Goal: Information Seeking & Learning: Learn about a topic

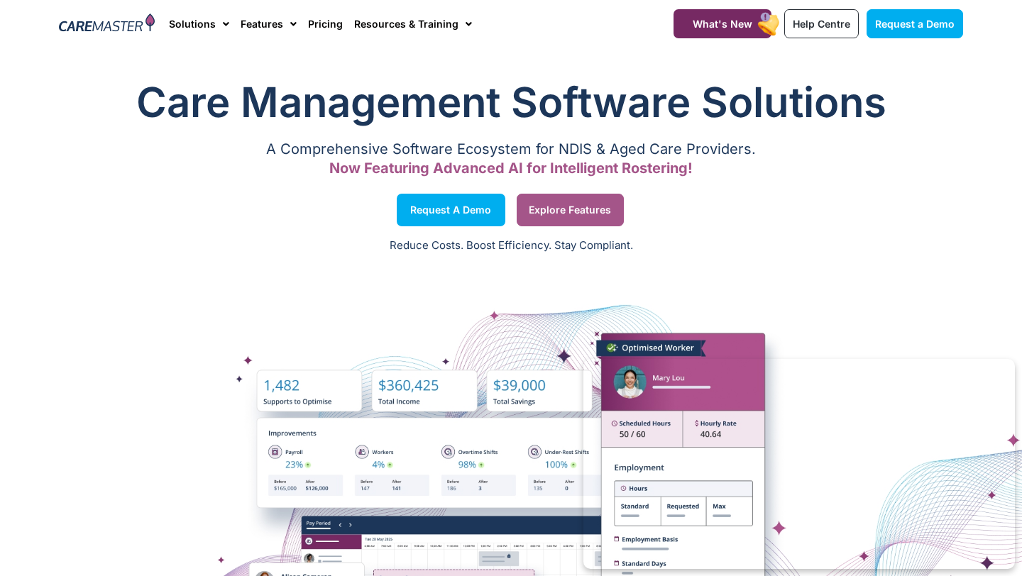
click at [594, 210] on span "Explore Features" at bounding box center [570, 210] width 82 height 7
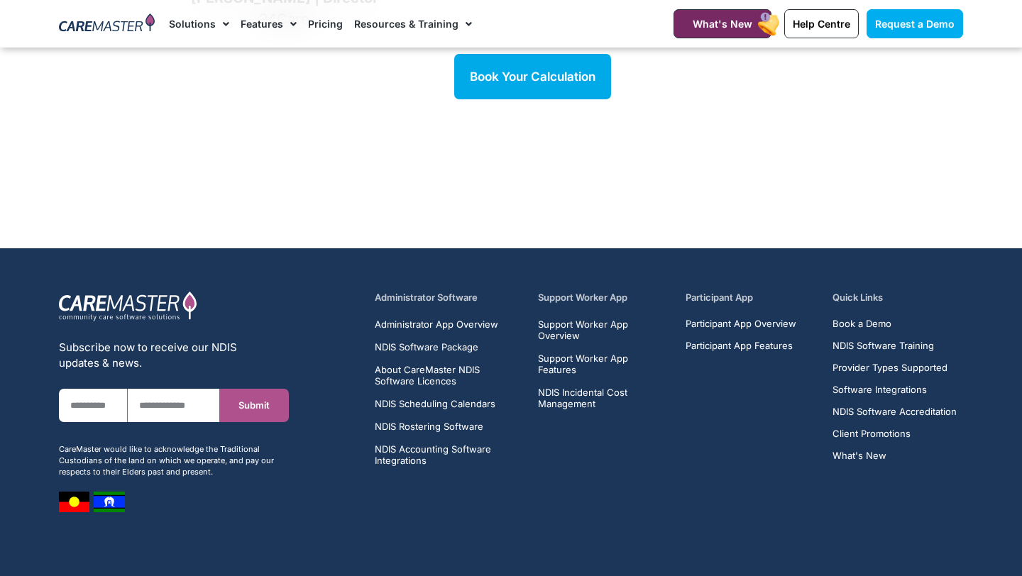
scroll to position [2089, 0]
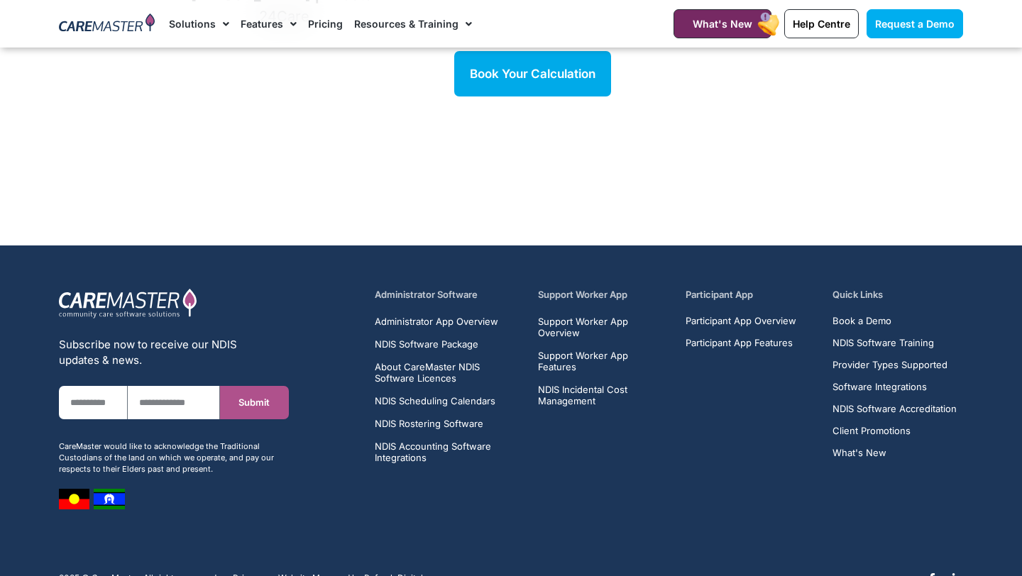
click at [588, 288] on h5 "Support Worker App" at bounding box center [603, 294] width 131 height 13
click at [585, 316] on span "Support Worker App Overview" at bounding box center [603, 327] width 131 height 23
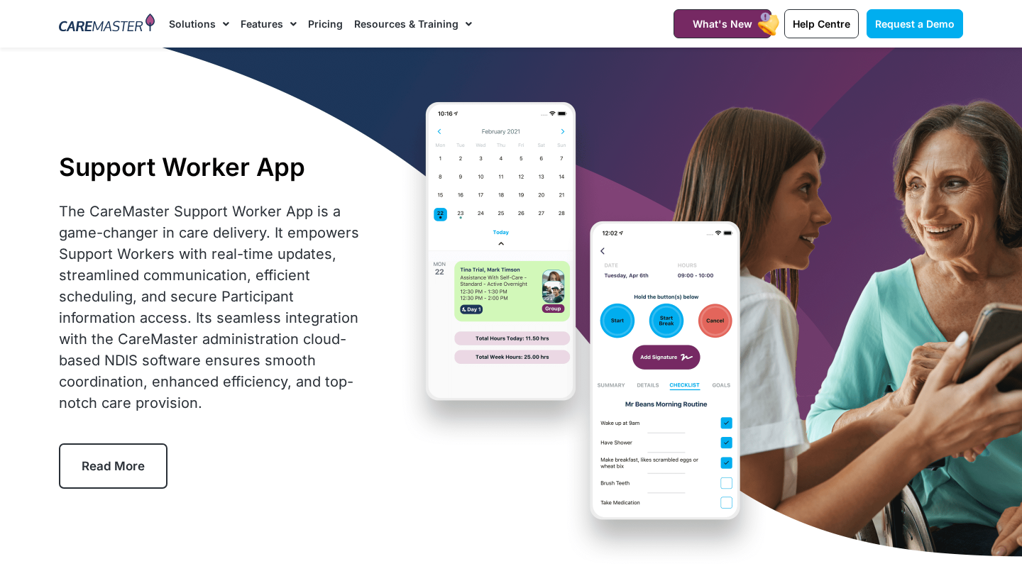
click at [324, 24] on link "Pricing" at bounding box center [325, 24] width 35 height 48
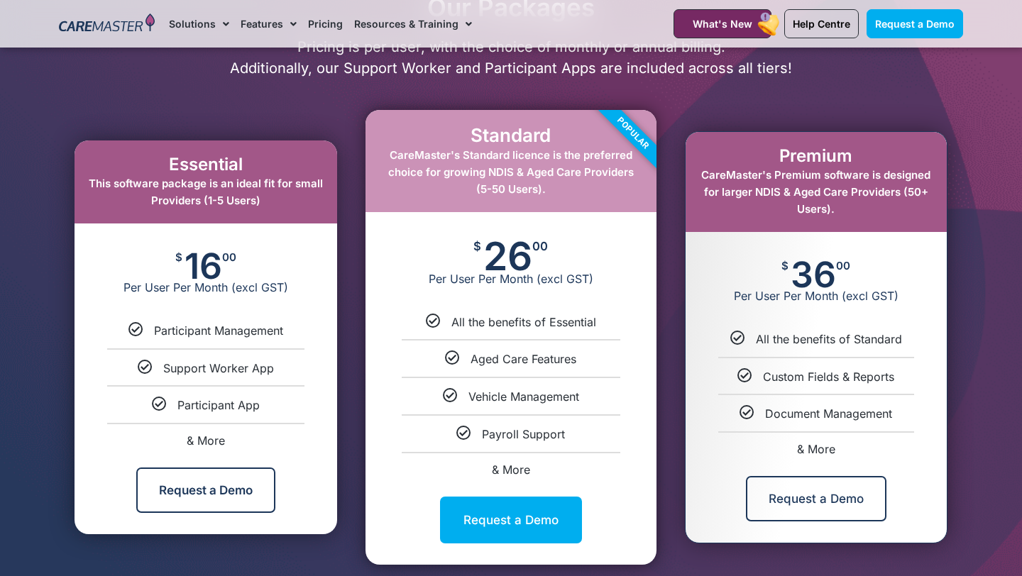
scroll to position [706, 0]
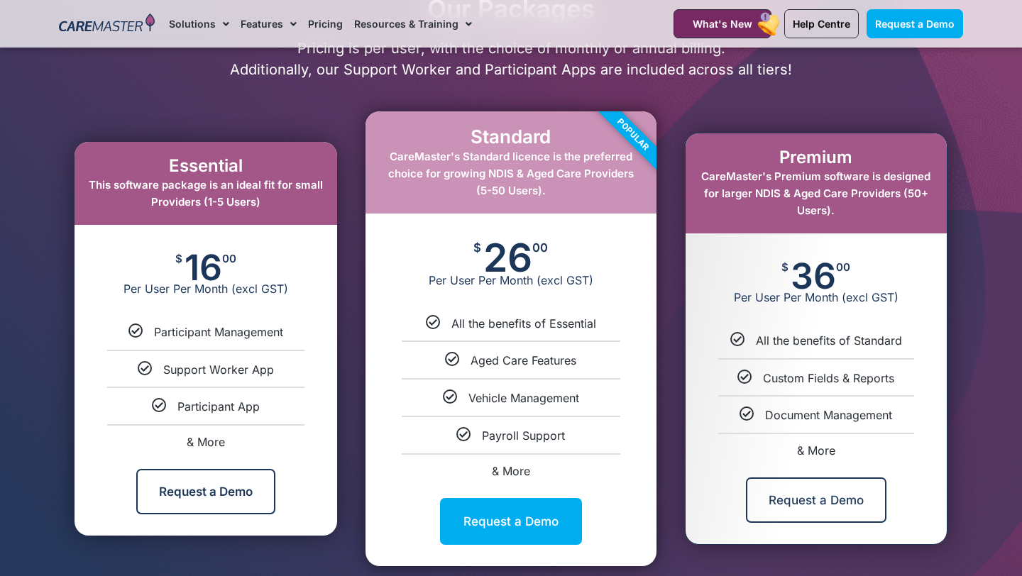
click at [227, 148] on div "Essential This software package is an ideal fit for small Providers (1-5 Users)" at bounding box center [206, 183] width 263 height 83
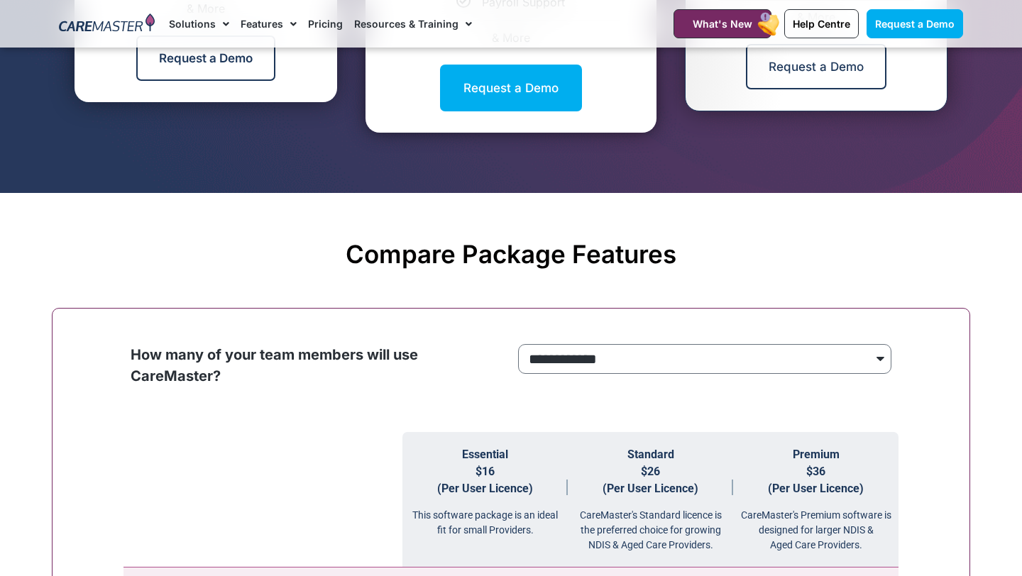
scroll to position [1144, 0]
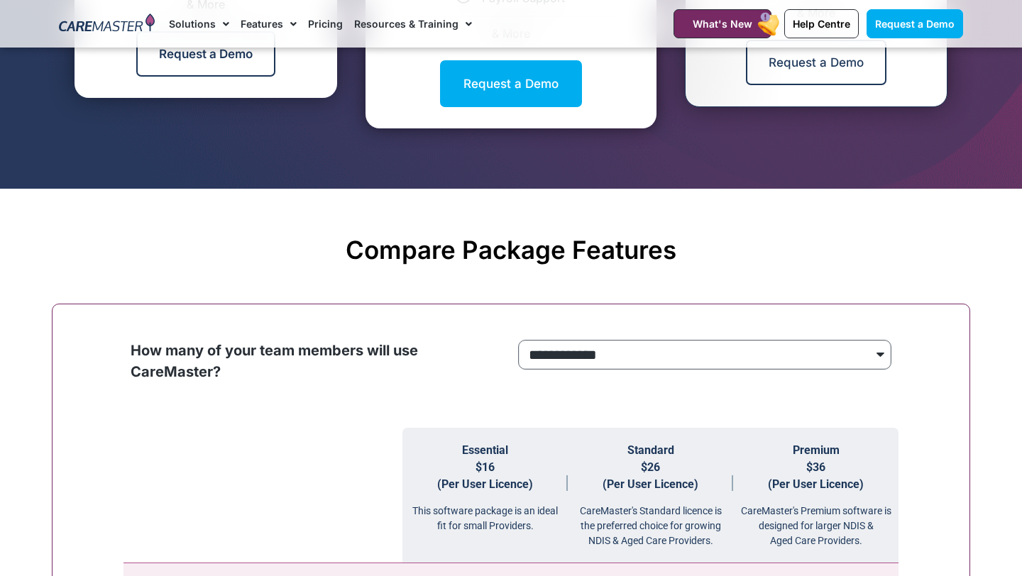
click at [583, 344] on select "**********" at bounding box center [704, 355] width 373 height 30
select select "***"
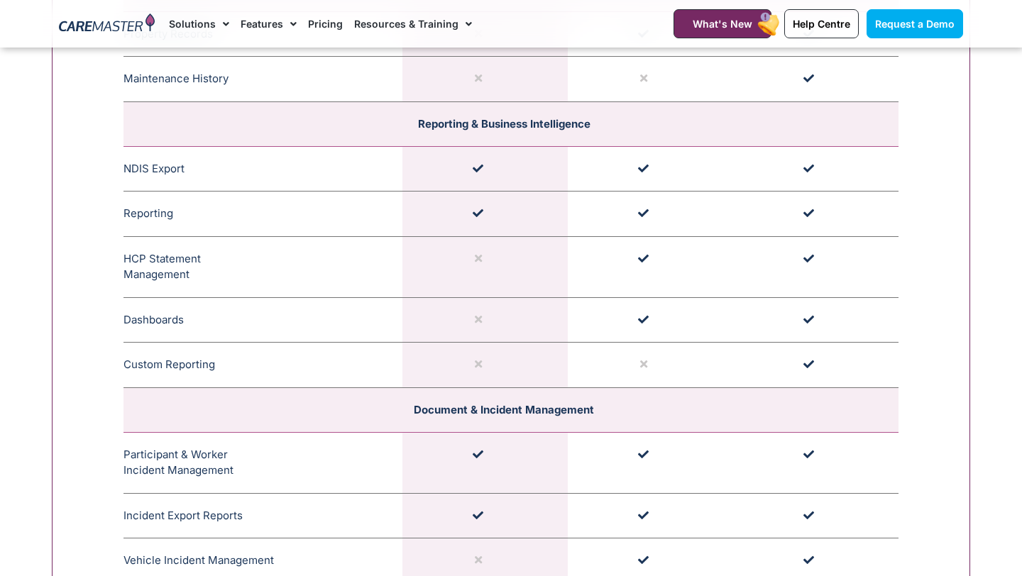
scroll to position [2983, 0]
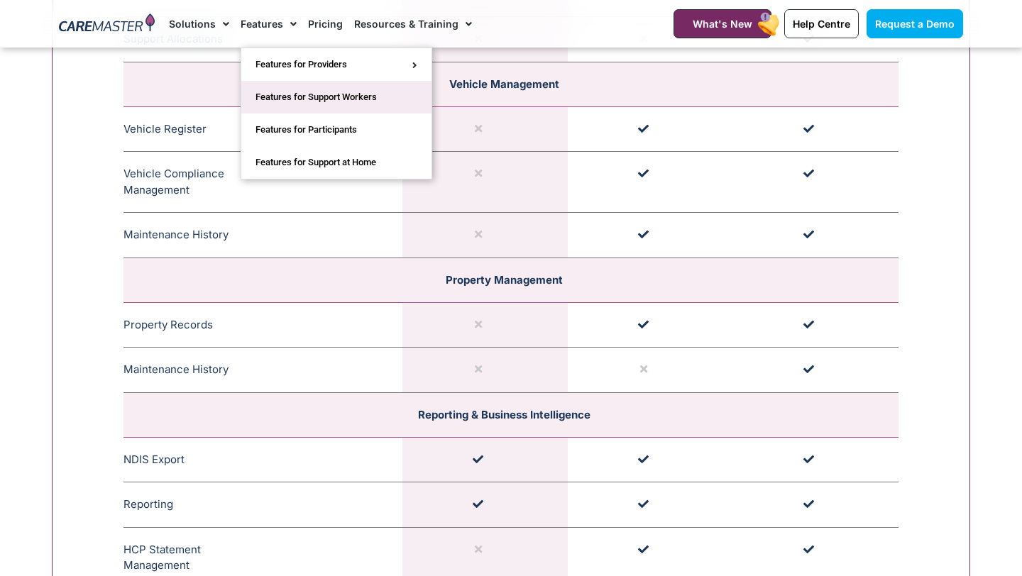
click at [296, 99] on link "Features for Support Workers" at bounding box center [336, 97] width 190 height 33
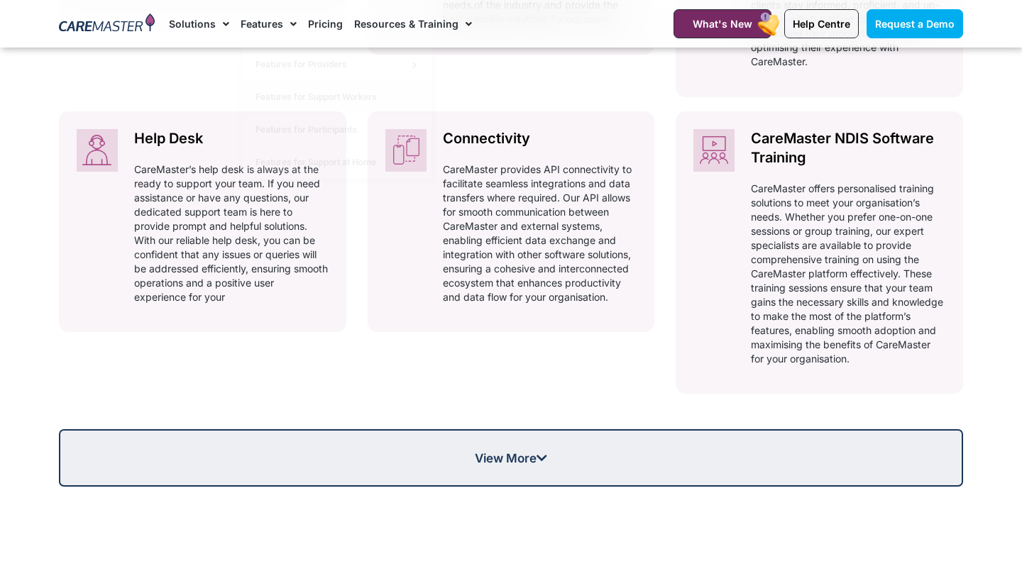
click at [433, 432] on link "View More" at bounding box center [511, 459] width 904 height 58
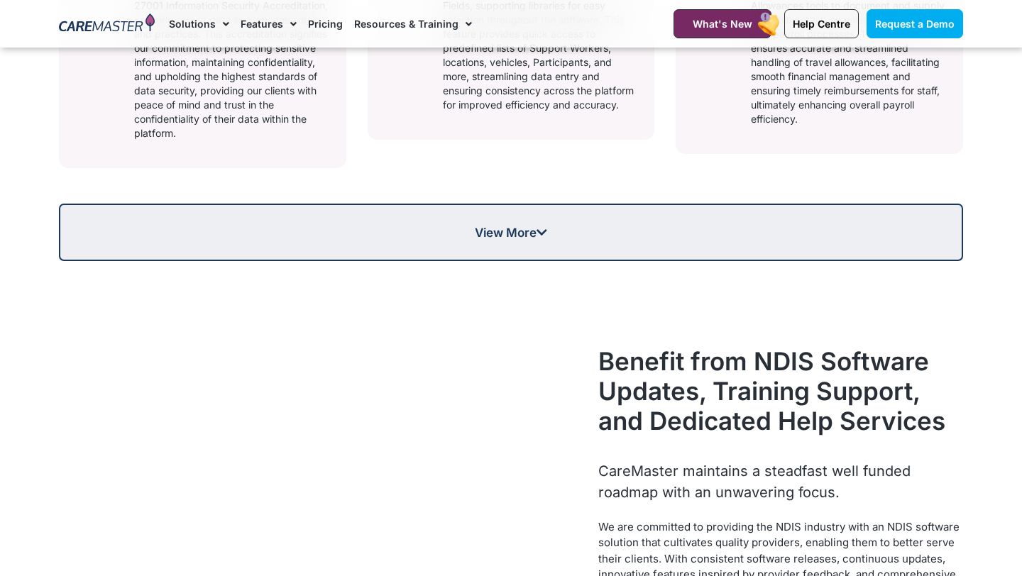
scroll to position [1725, 0]
click at [380, 237] on span "View More" at bounding box center [511, 232] width 902 height 12
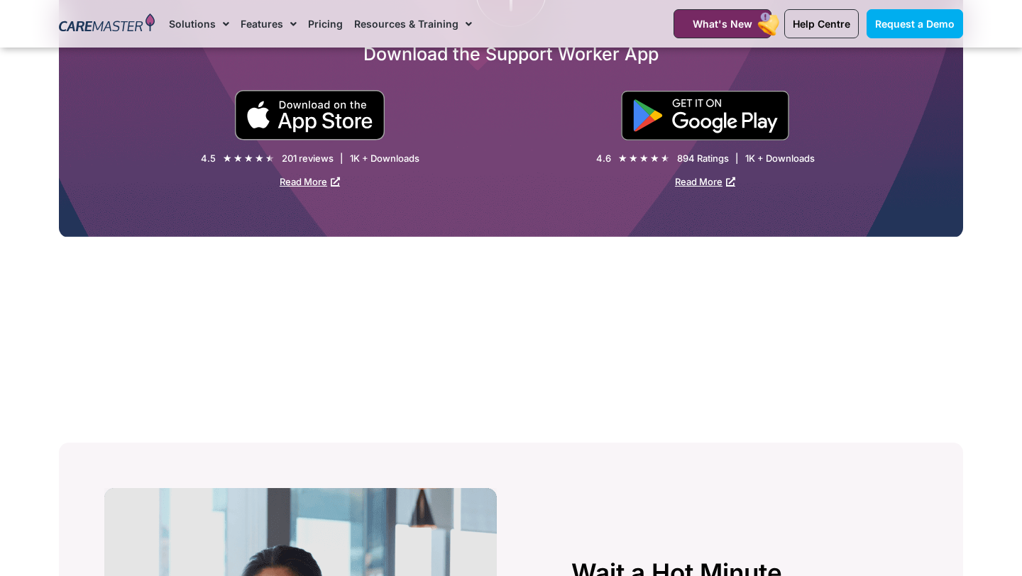
scroll to position [3794, 0]
